Goal: Transaction & Acquisition: Purchase product/service

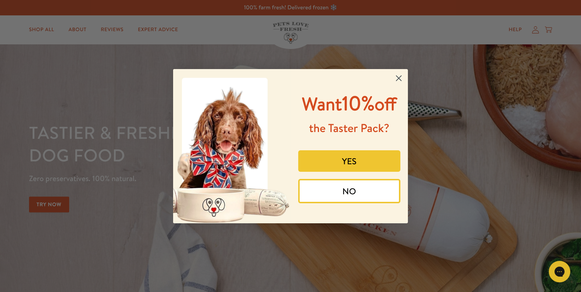
click at [400, 75] on circle "Close dialog" at bounding box center [399, 78] width 12 height 12
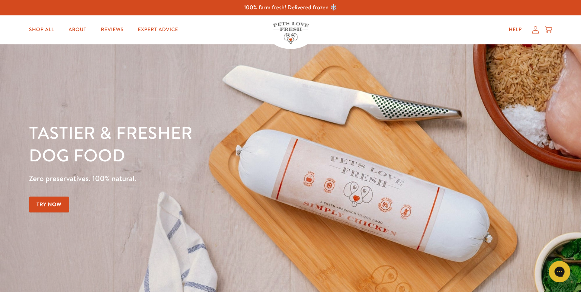
click at [536, 33] on icon at bounding box center [535, 30] width 7 height 8
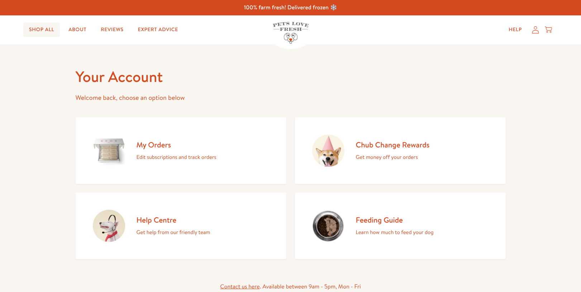
click at [43, 30] on link "Shop All" at bounding box center [41, 30] width 37 height 14
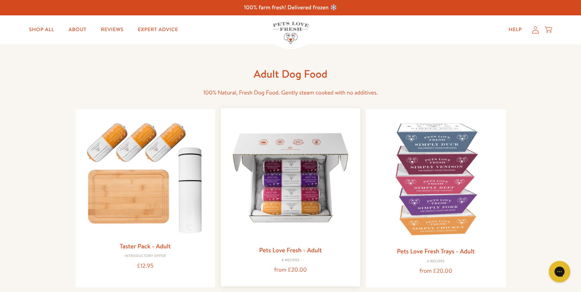
click at [294, 197] on img at bounding box center [291, 178] width 128 height 128
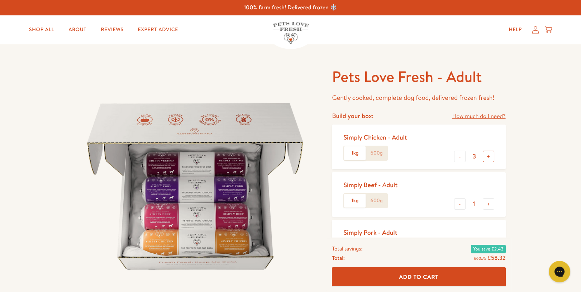
click at [487, 157] on button "+" at bounding box center [488, 156] width 11 height 11
type input "5"
click at [459, 204] on button "-" at bounding box center [459, 204] width 11 height 11
type input "0"
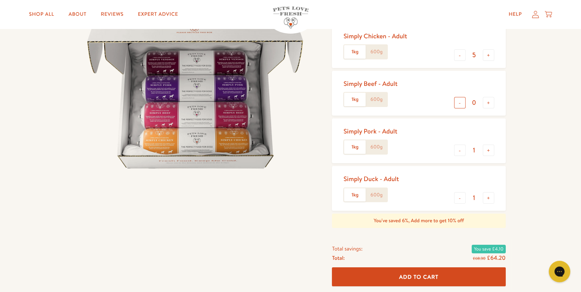
scroll to position [102, 0]
click at [459, 149] on button "-" at bounding box center [459, 149] width 11 height 11
type input "0"
click at [458, 200] on button "-" at bounding box center [459, 197] width 11 height 11
type input "0"
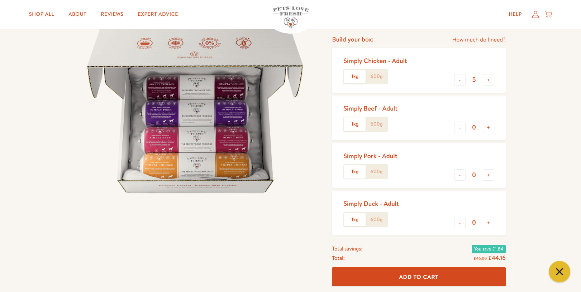
scroll to position [64, 0]
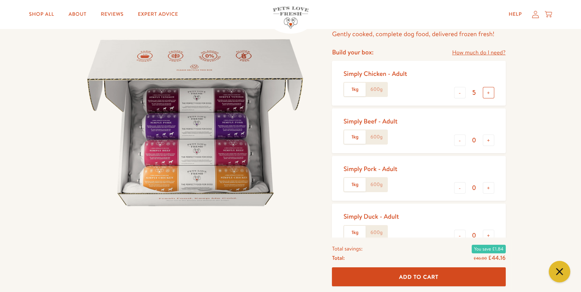
click at [490, 92] on button "+" at bounding box center [488, 92] width 11 height 11
type input "6"
click at [390, 280] on button "Add To Cart" at bounding box center [418, 277] width 173 height 19
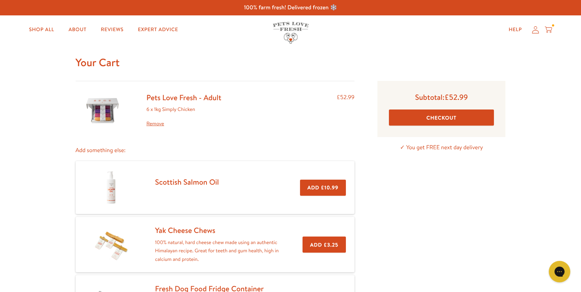
click at [552, 148] on div "Your Cart Pets Love Fresh - Adult 6 x 1kg Simply Chicken Remove £52.99 Add some…" at bounding box center [290, 206] width 581 height 324
click at [447, 117] on button "Checkout" at bounding box center [441, 118] width 105 height 16
click at [536, 31] on icon at bounding box center [535, 30] width 7 height 8
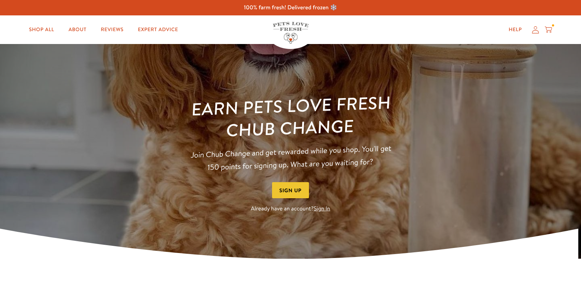
click at [289, 190] on button "Sign Up" at bounding box center [290, 190] width 37 height 16
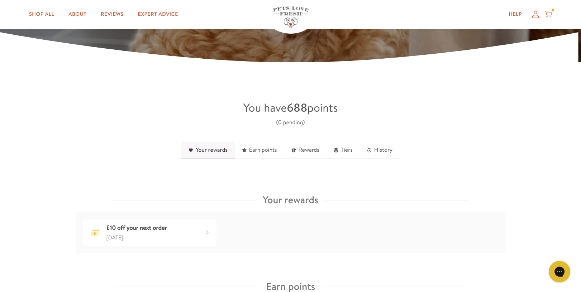
click at [203, 151] on link "Your rewards" at bounding box center [207, 151] width 53 height 18
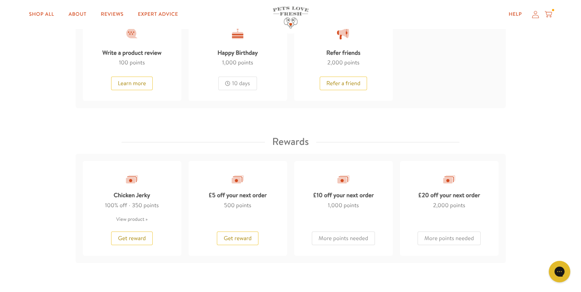
scroll to position [512, 0]
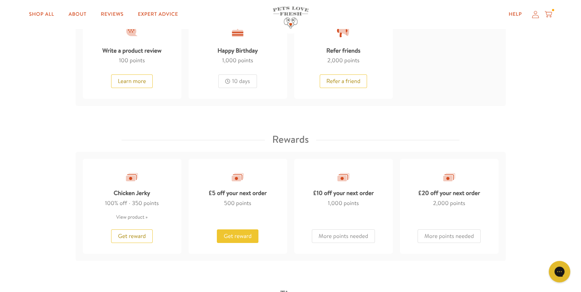
click at [234, 237] on span "Get reward" at bounding box center [238, 237] width 28 height 8
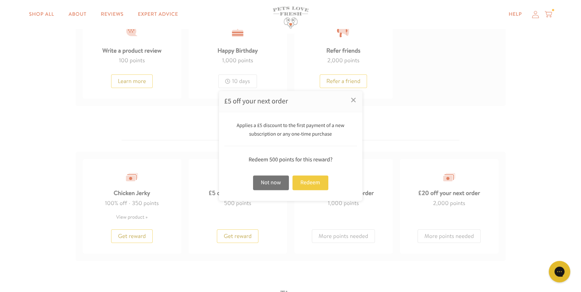
click at [315, 185] on div "Redeem" at bounding box center [310, 183] width 36 height 15
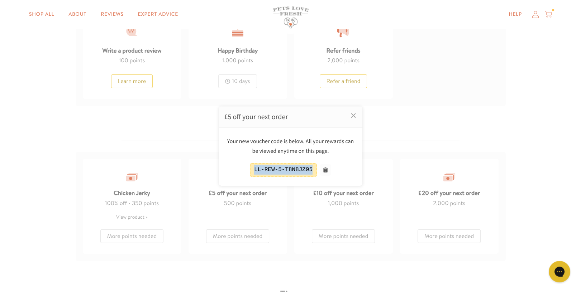
drag, startPoint x: 311, startPoint y: 169, endPoint x: 262, endPoint y: 169, distance: 49.5
click at [253, 171] on div "LL-REW-5-T8N8JZ95" at bounding box center [283, 169] width 67 height 13
copy div "LL-REW-5-T8N8JZ95"
click at [550, 14] on div at bounding box center [290, 146] width 581 height 292
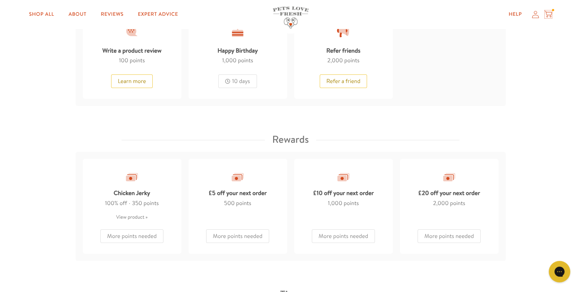
click at [550, 14] on icon at bounding box center [548, 14] width 7 height 8
